Goal: Communication & Community: Answer question/provide support

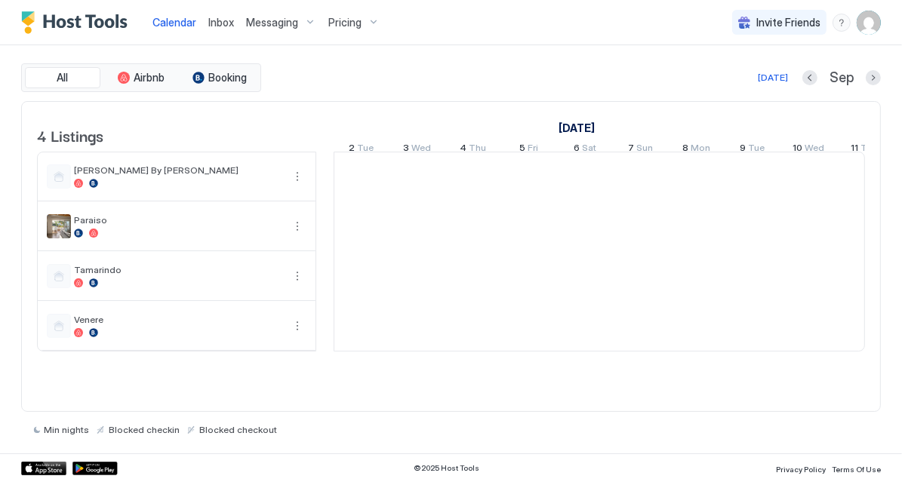
scroll to position [0, 837]
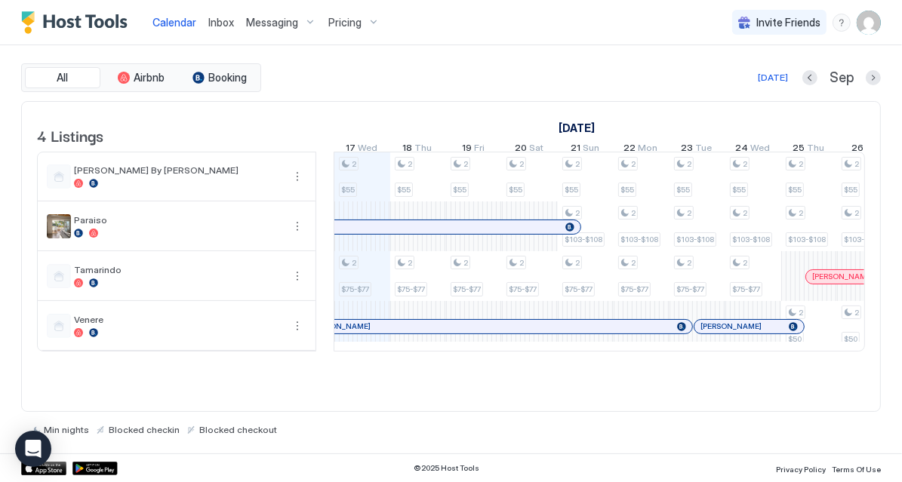
click at [217, 22] on span "Inbox" at bounding box center [221, 22] width 26 height 13
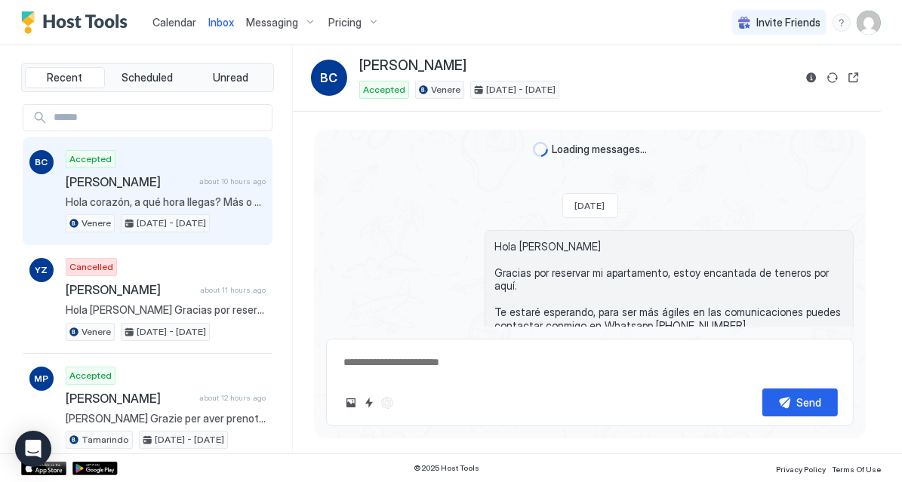
scroll to position [149, 0]
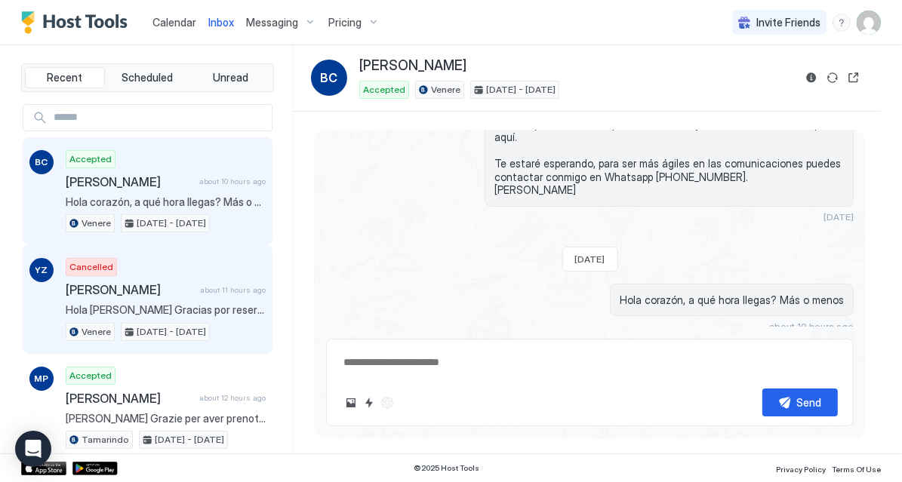
click at [91, 293] on div "Cancelled [PERSON_NAME] about 11 hours ago [PERSON_NAME] Gracias por reservar m…" at bounding box center [166, 299] width 200 height 83
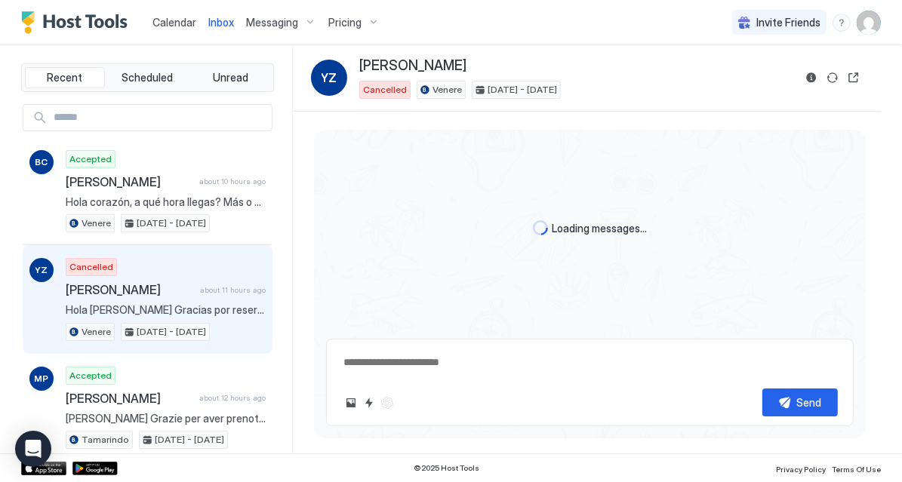
scroll to position [40, 0]
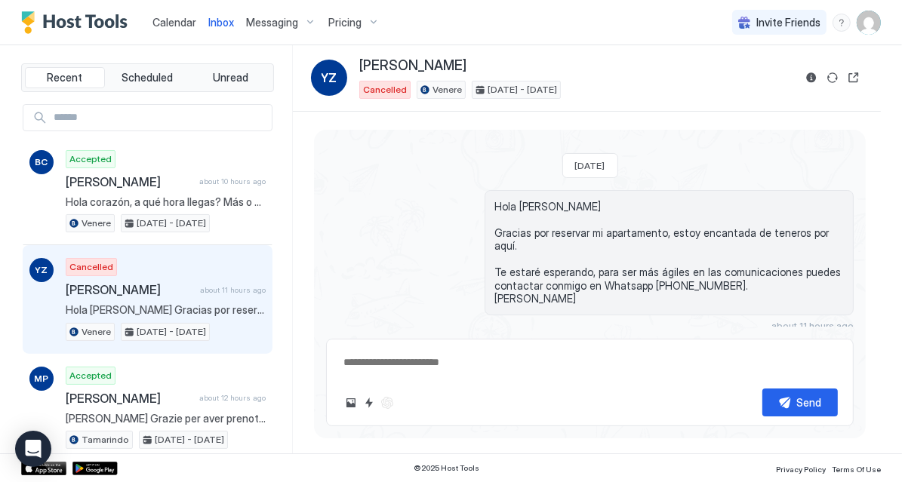
drag, startPoint x: 483, startPoint y: 58, endPoint x: 345, endPoint y: 58, distance: 138.1
click at [345, 58] on div "YZ [PERSON_NAME] Venere [DATE] - [DATE]" at bounding box center [552, 77] width 482 height 41
copy div "[PERSON_NAME]"
type textarea "*"
